Goal: Task Accomplishment & Management: Use online tool/utility

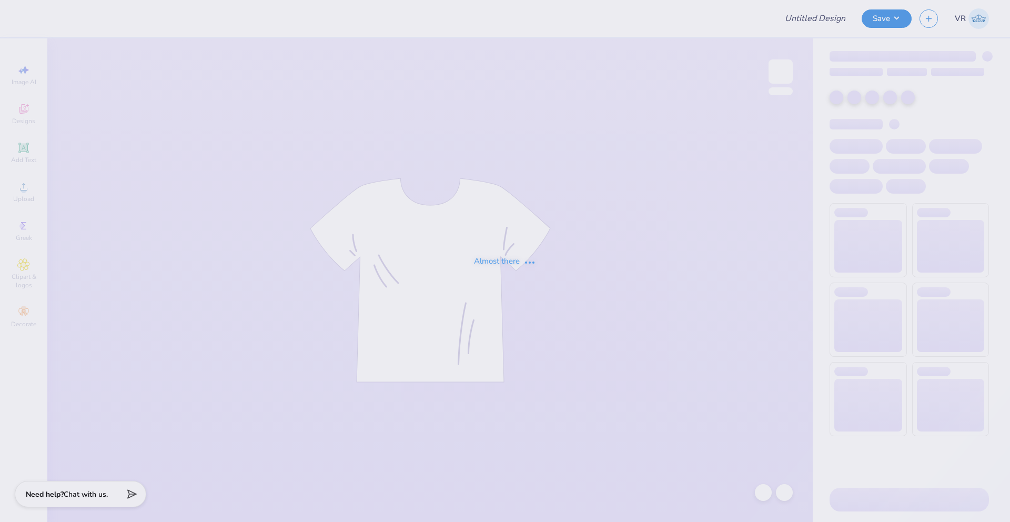
type input "Henley shirt"
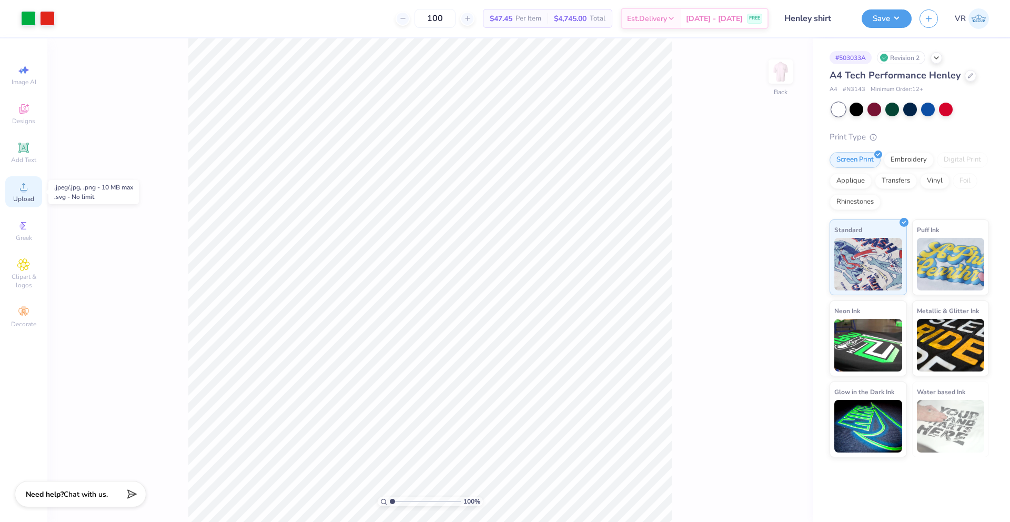
click at [24, 197] on span "Upload" at bounding box center [23, 199] width 21 height 8
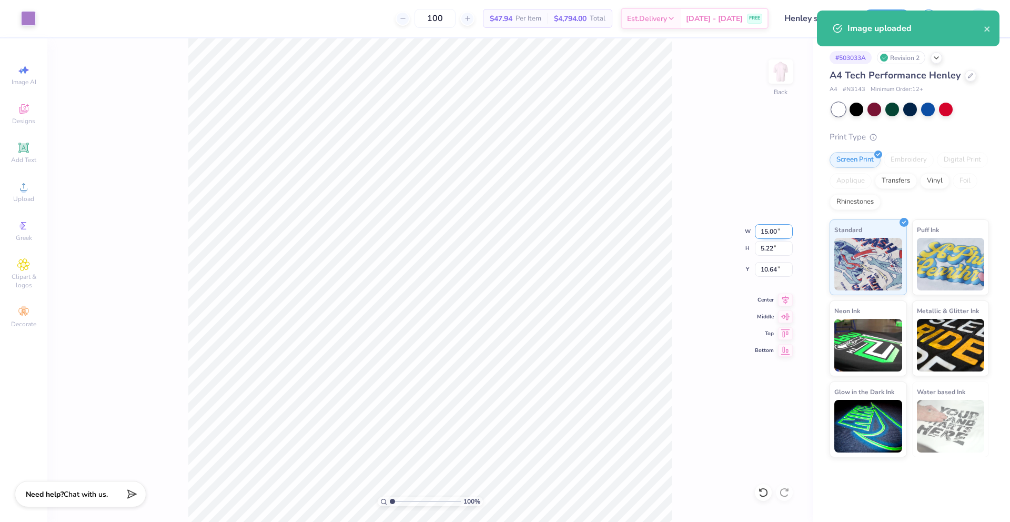
click at [766, 231] on input "15.00" at bounding box center [774, 231] width 38 height 15
type input "12.00"
type input "4.18"
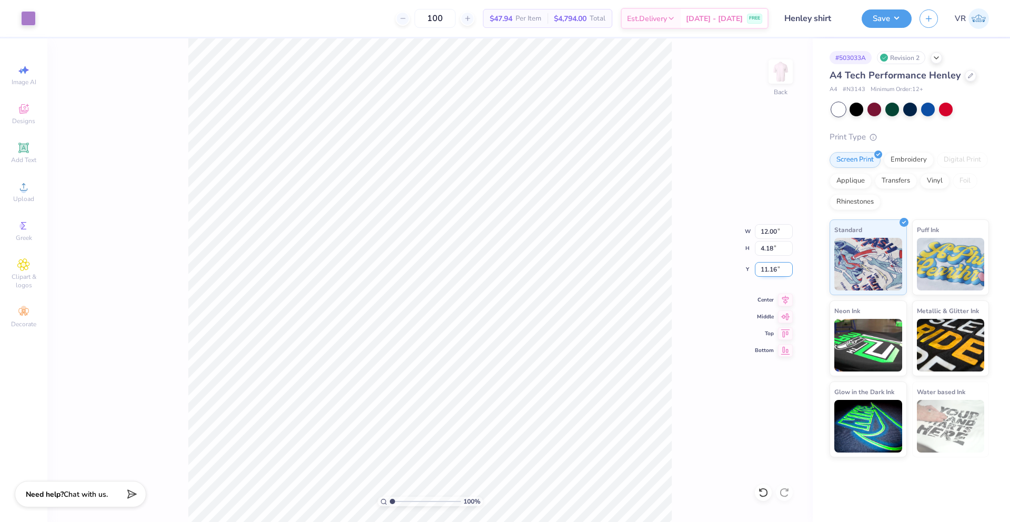
click at [768, 274] on input "11.16" at bounding box center [774, 269] width 38 height 15
click at [765, 270] on input "11.16" at bounding box center [774, 269] width 38 height 15
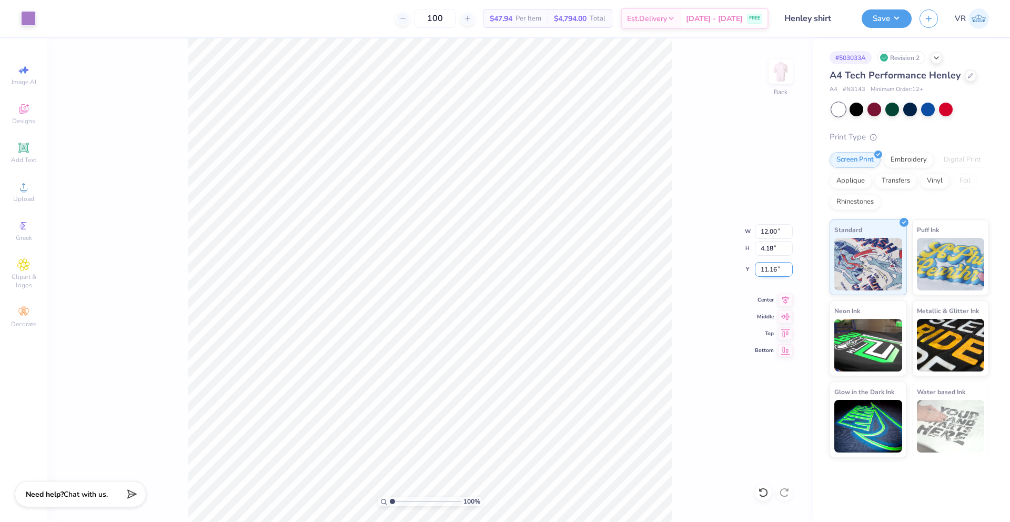
click at [765, 270] on input "11.16" at bounding box center [774, 269] width 38 height 15
type input "5.00"
click at [761, 232] on input "12.00" at bounding box center [774, 231] width 38 height 15
type input "12.50"
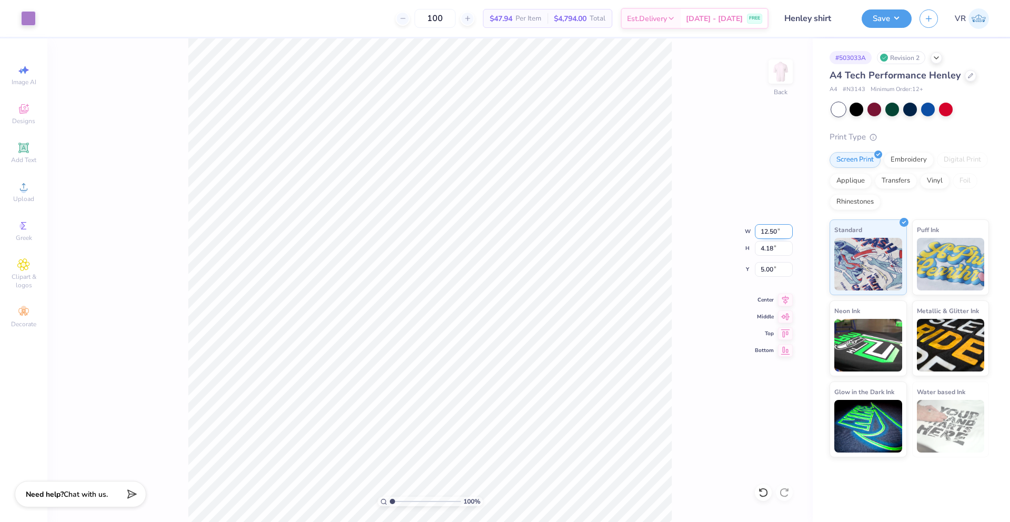
type input "4.35"
type input "4.91"
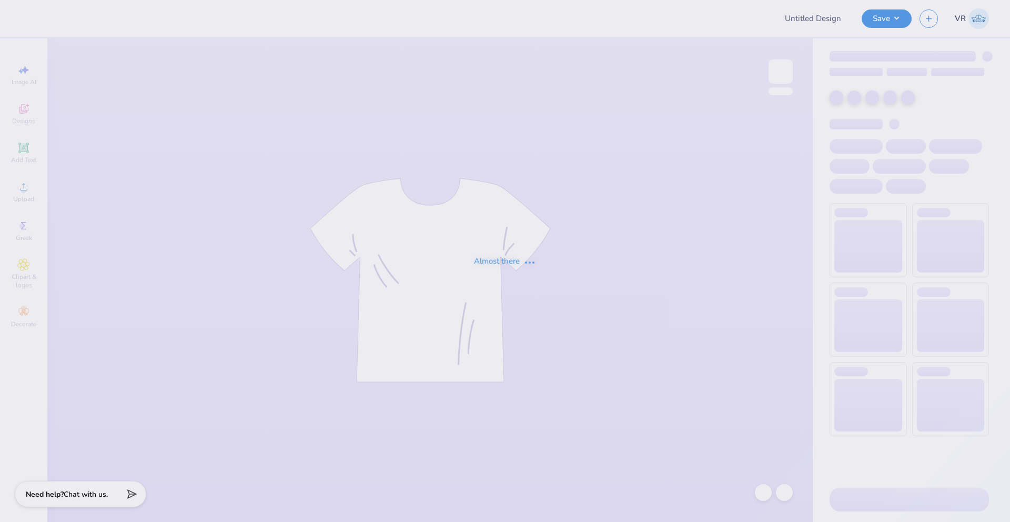
type input "Henley shirt"
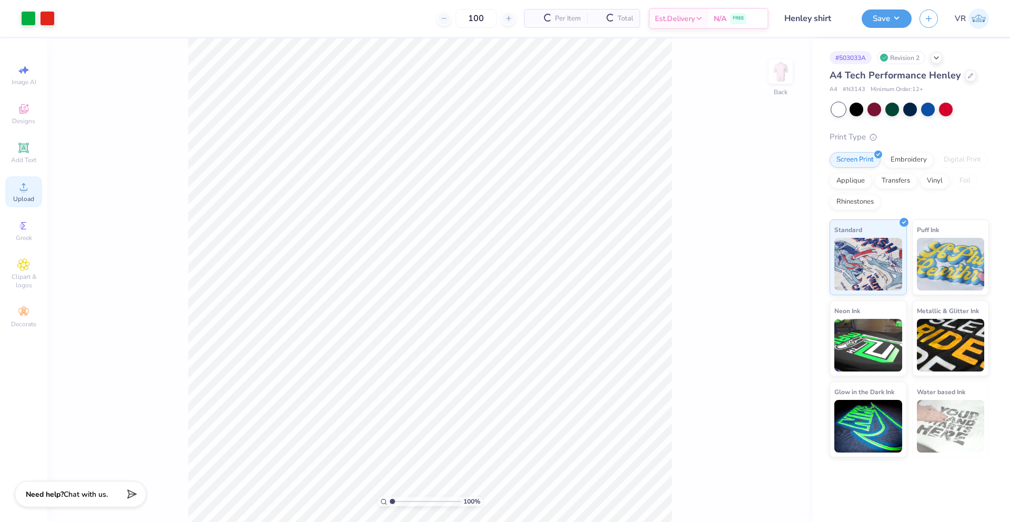
click at [29, 187] on icon at bounding box center [23, 186] width 13 height 13
click at [36, 187] on div "Upload" at bounding box center [23, 191] width 37 height 31
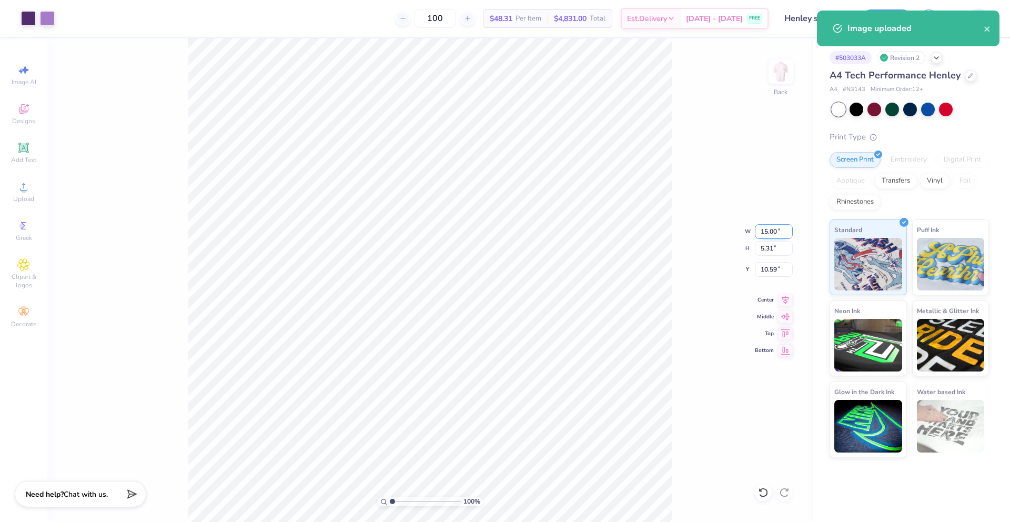
click at [766, 235] on input "15.00" at bounding box center [774, 231] width 38 height 15
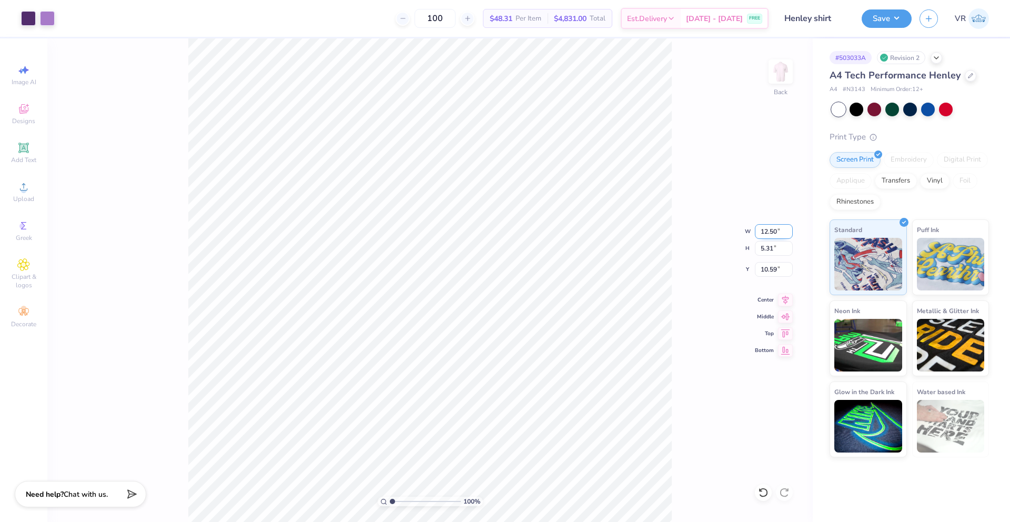
type input "12.50"
type input "4.43"
click at [762, 267] on input "11.04" at bounding box center [774, 269] width 38 height 15
type input "5.00"
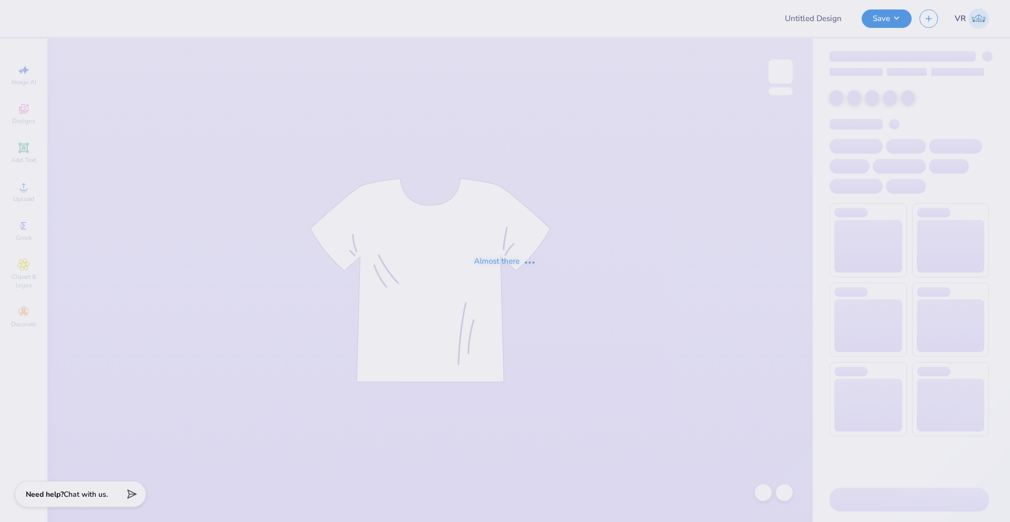
type input "GPA Sweatshirt 1"
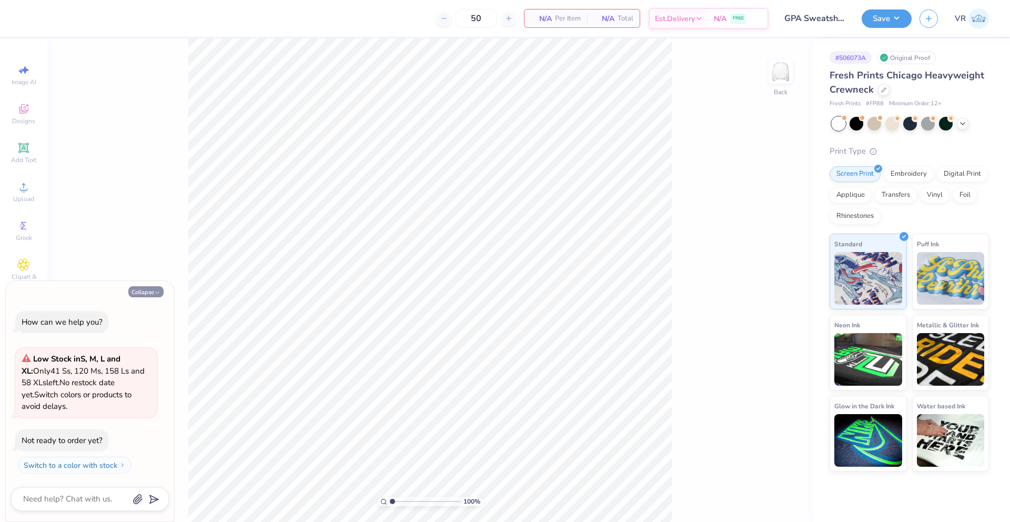
click at [155, 296] on button "Collapse" at bounding box center [145, 291] width 35 height 11
type textarea "x"
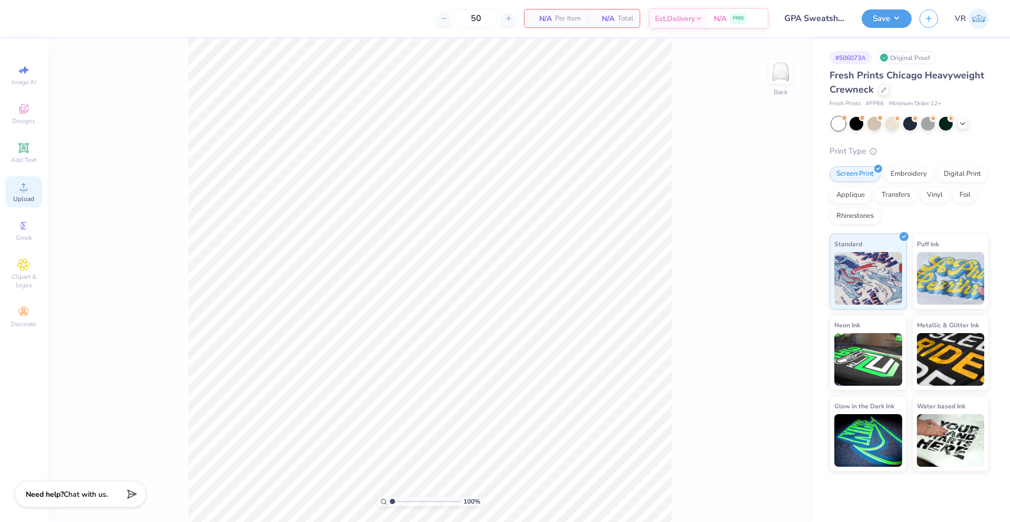
click at [25, 187] on circle at bounding box center [24, 190] width 6 height 6
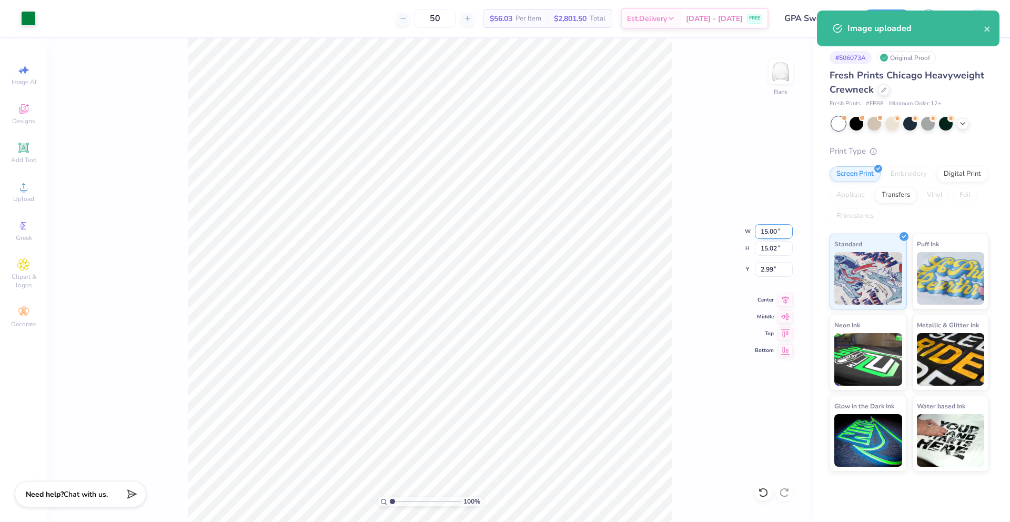
click at [766, 234] on input "15.00" at bounding box center [774, 231] width 38 height 15
type input "12.50"
type input "12.52"
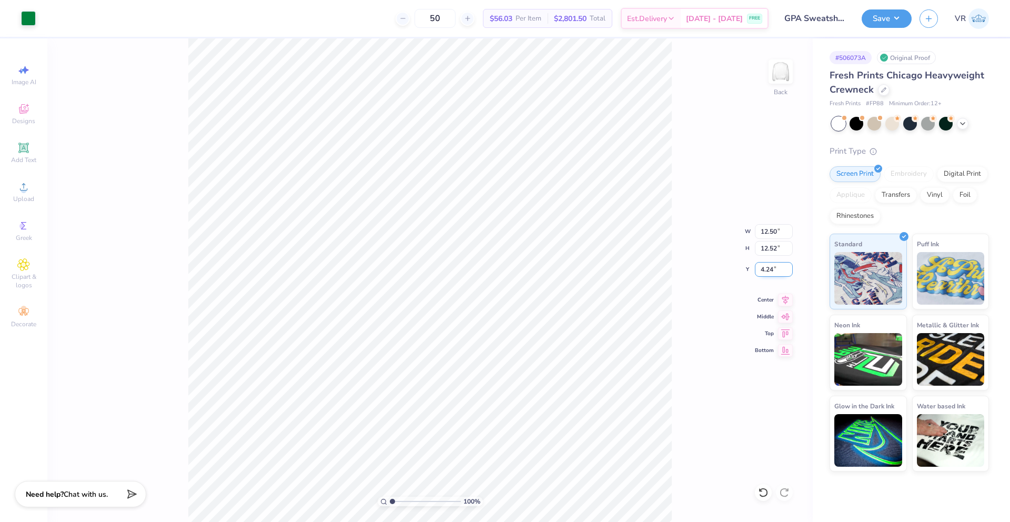
click at [770, 268] on input "4.24" at bounding box center [774, 269] width 38 height 15
type input "3.00"
click at [761, 234] on input "12.50" at bounding box center [774, 231] width 38 height 15
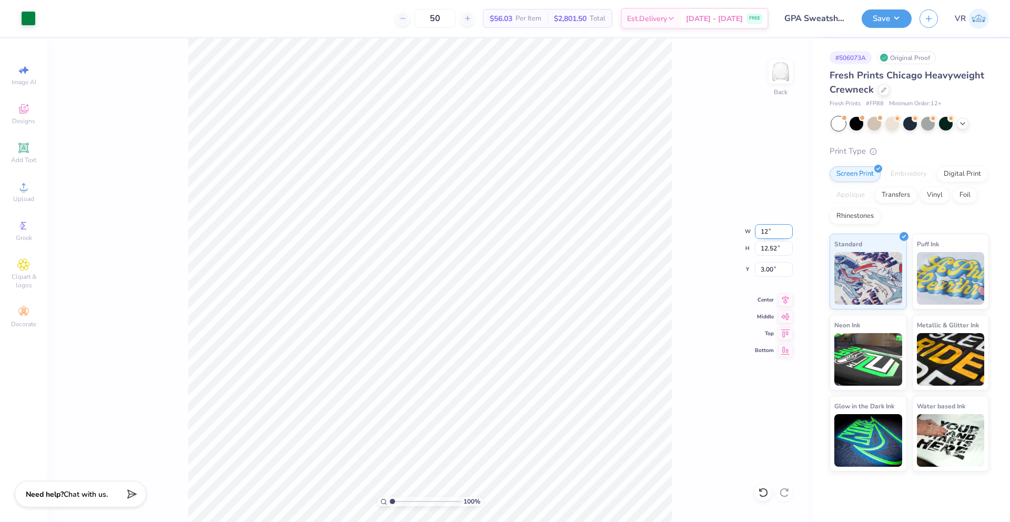
type input "12.00"
type input "12.02"
type input "3.25"
click at [761, 234] on input "12.00" at bounding box center [774, 231] width 38 height 15
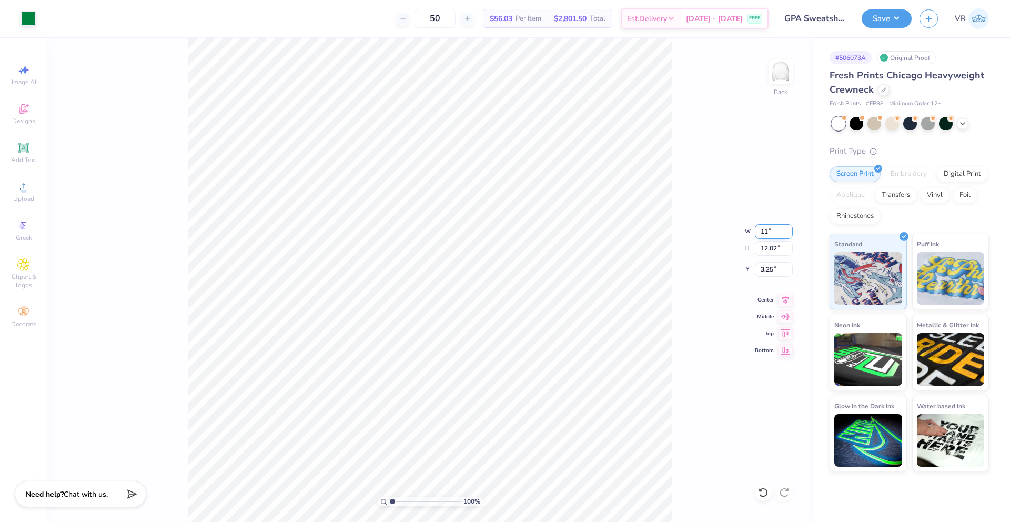
type input "11.00"
type input "11.02"
click at [758, 268] on input "3.75" at bounding box center [774, 269] width 38 height 15
type input "3.00"
